Goal: Answer question/provide support: Answer question/provide support

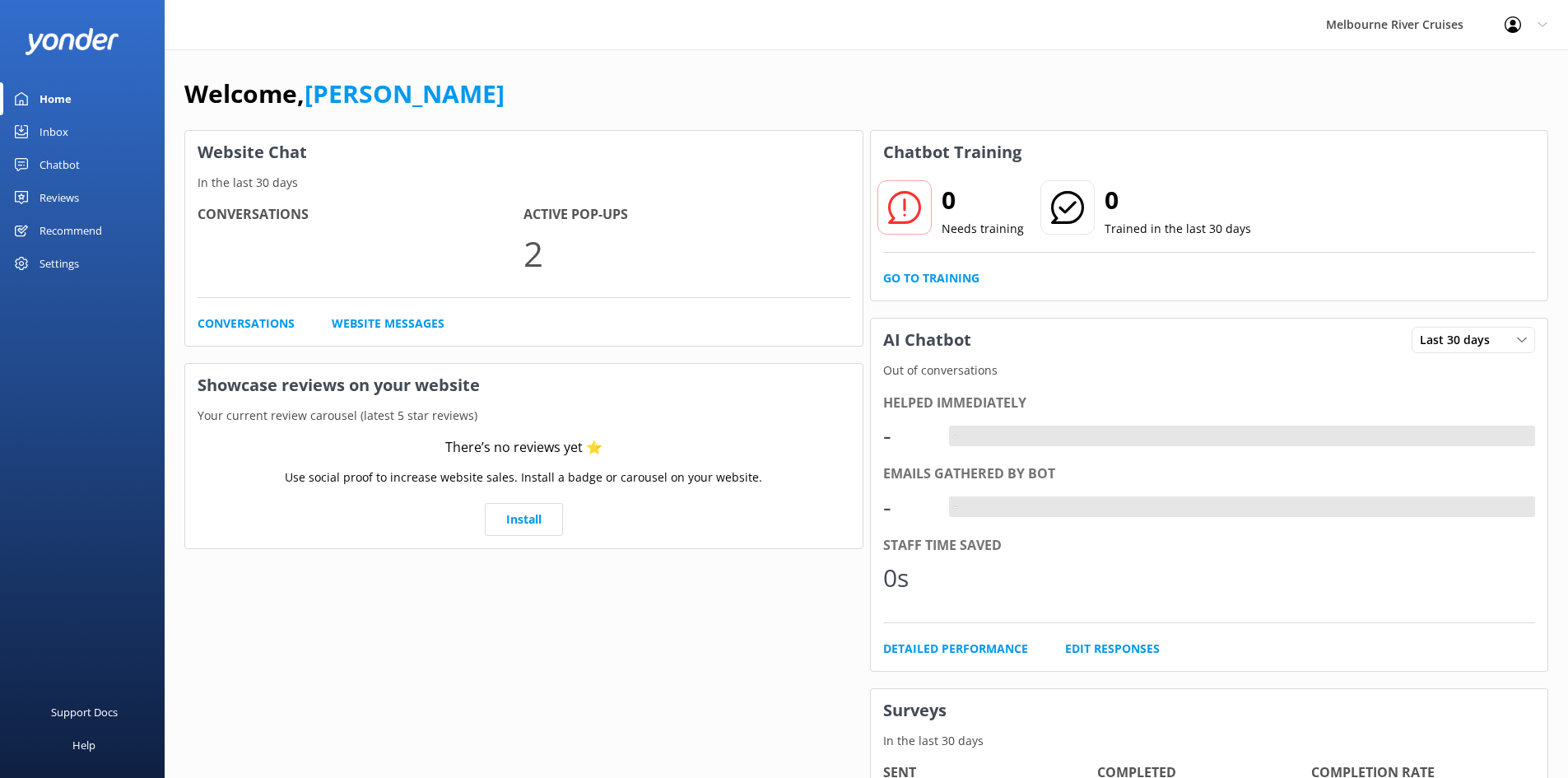
click at [62, 125] on div "Inbox" at bounding box center [54, 132] width 29 height 33
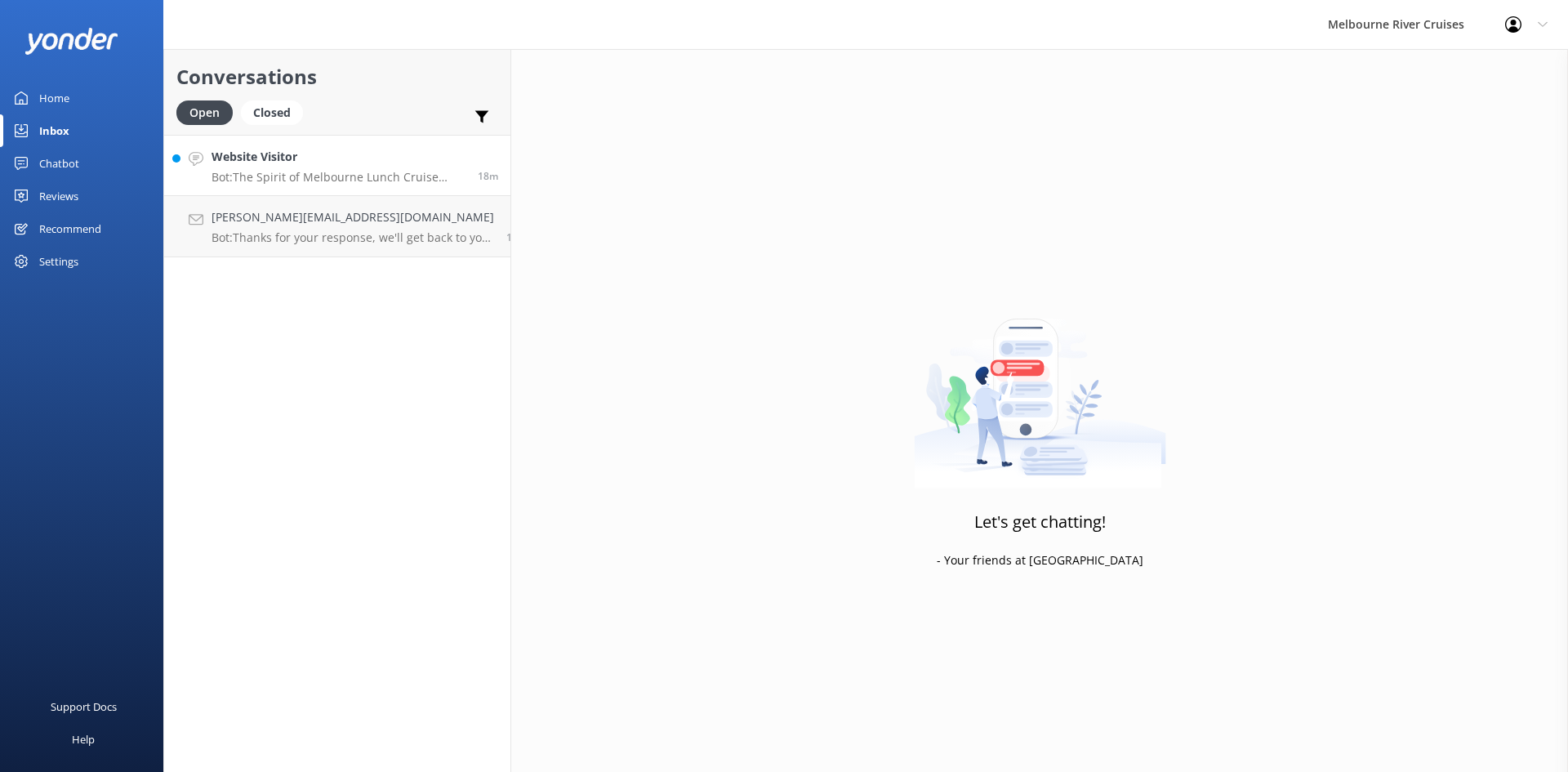
click at [326, 162] on h4 "Website Visitor" at bounding box center [339, 157] width 254 height 18
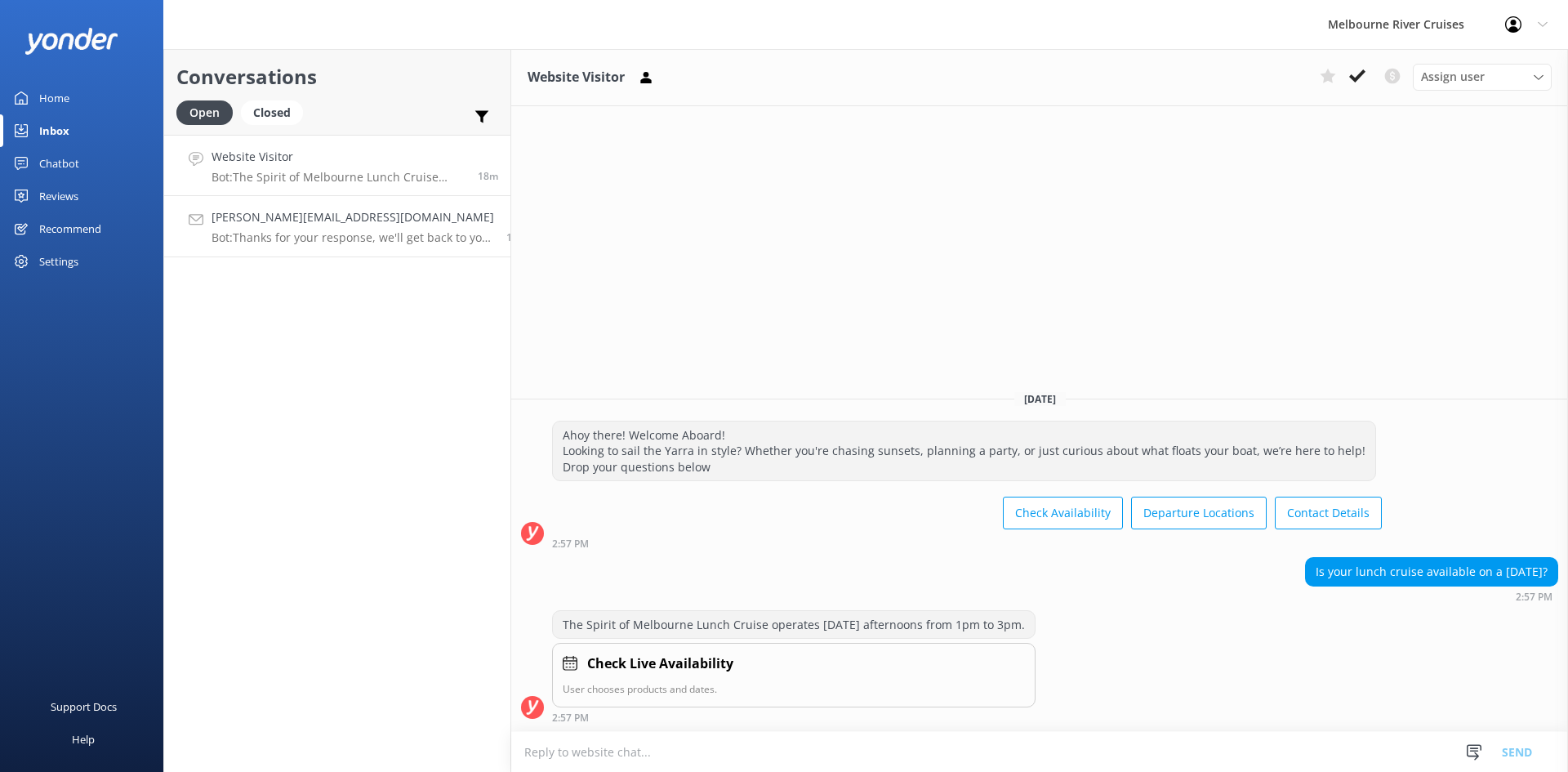
click at [346, 238] on p "Bot: Thanks for your response, we'll get back to you as soon as we can during o…" at bounding box center [353, 238] width 283 height 15
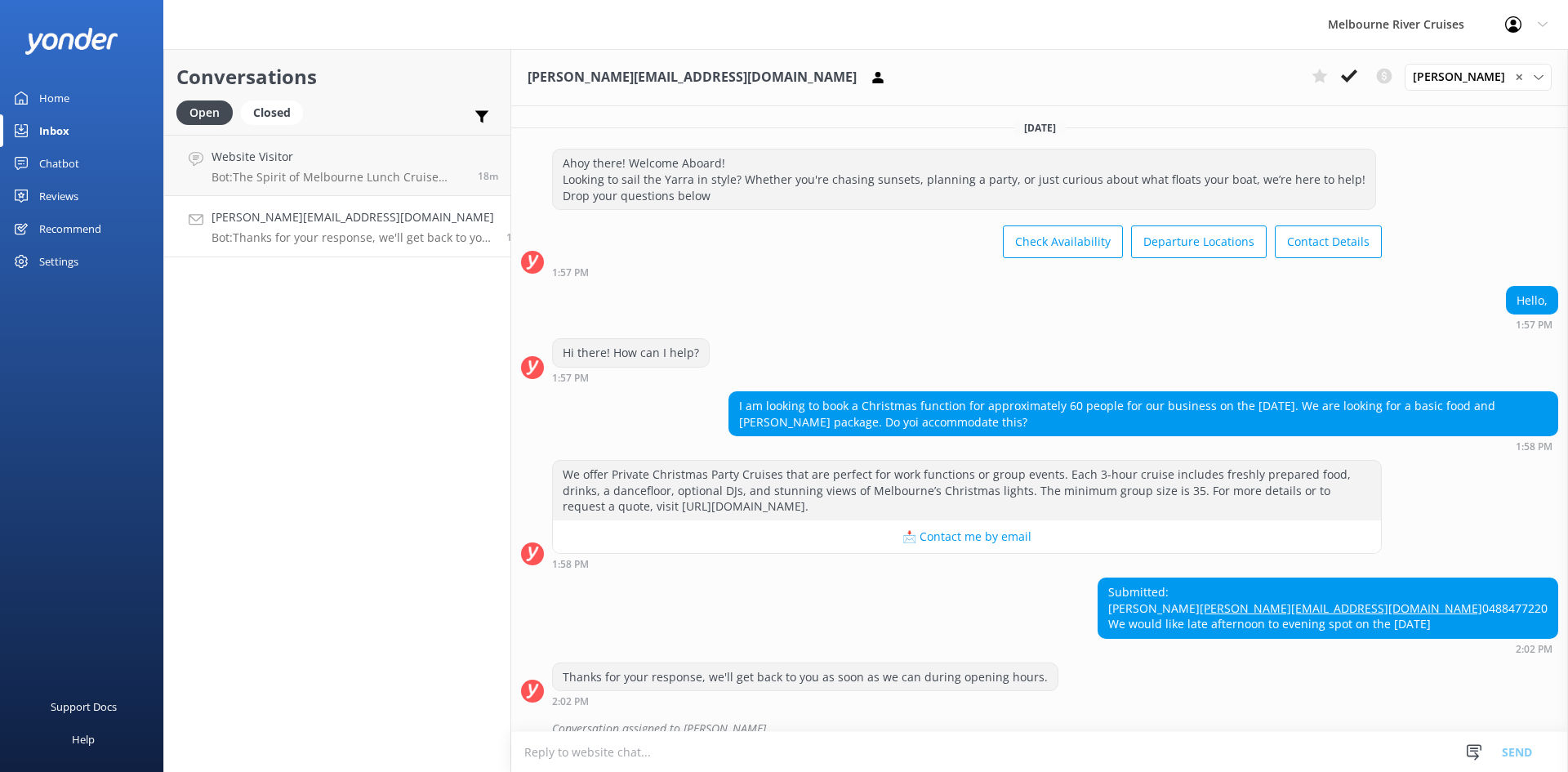
scroll to position [51, 0]
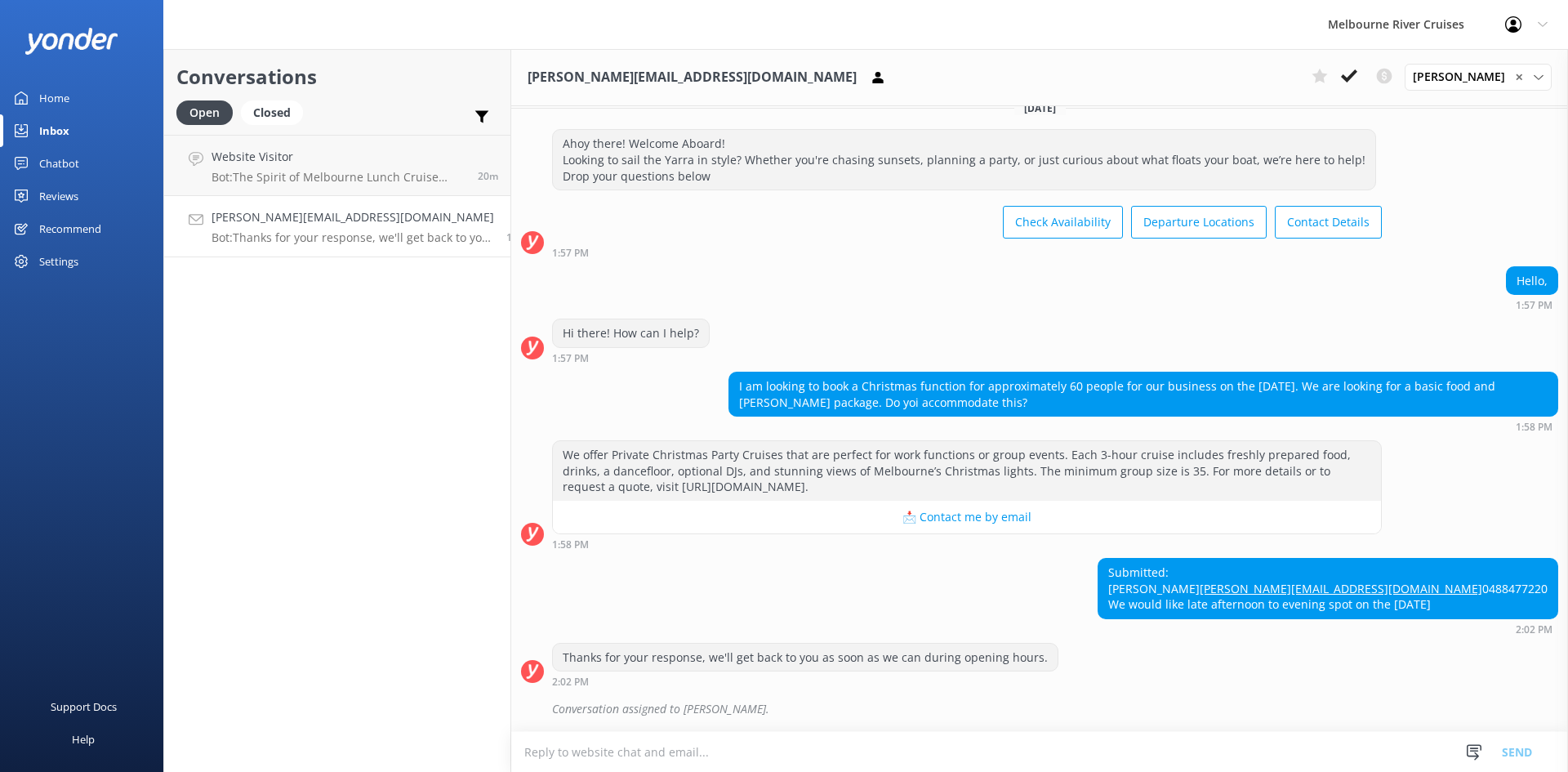
drag, startPoint x: 1513, startPoint y: 678, endPoint x: 1484, endPoint y: 662, distance: 33.1
click at [1510, 677] on div "Thanks for your response, we'll get back to you as soon as we can during openin…" at bounding box center [1040, 666] width 1057 height 45
click at [266, 719] on div "Conversations Open Closed Important Converted Assigned to me Unassigned Website…" at bounding box center [337, 410] width 348 height 723
click at [1357, 77] on use at bounding box center [1350, 76] width 17 height 13
